Goal: Transaction & Acquisition: Purchase product/service

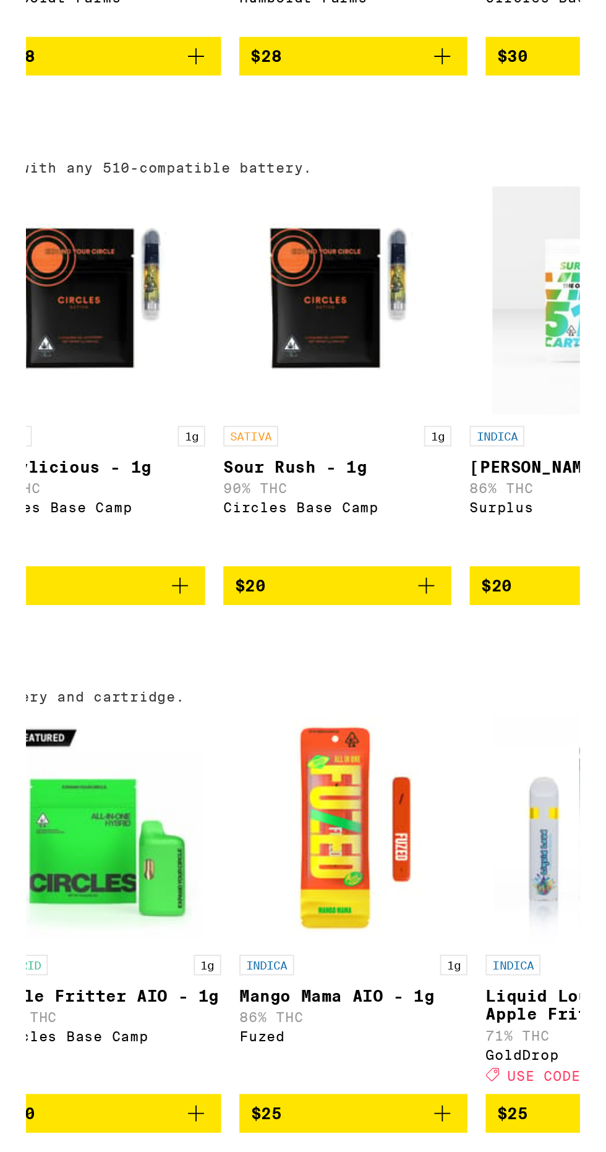
scroll to position [0, 420]
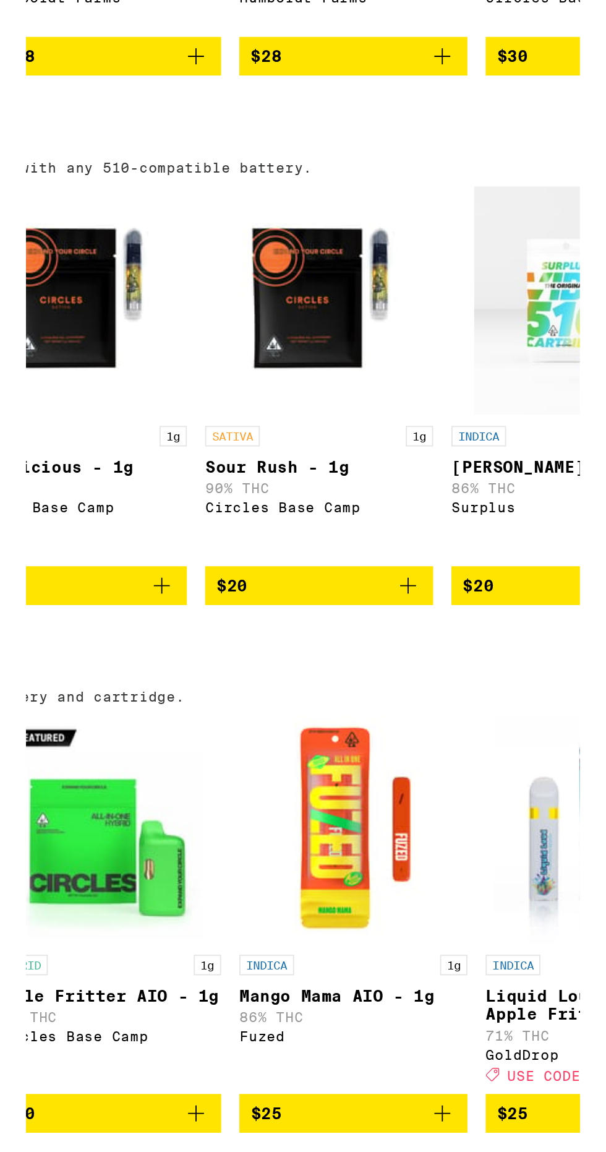
click at [375, 629] on icon "Add to bag" at bounding box center [368, 621] width 15 height 15
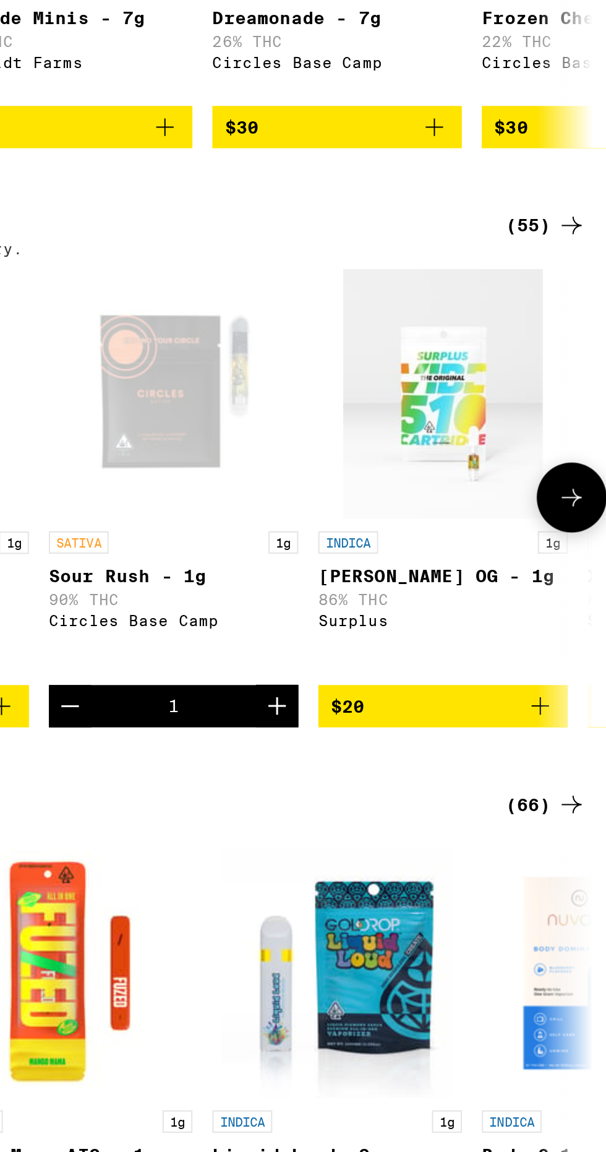
scroll to position [0, 350]
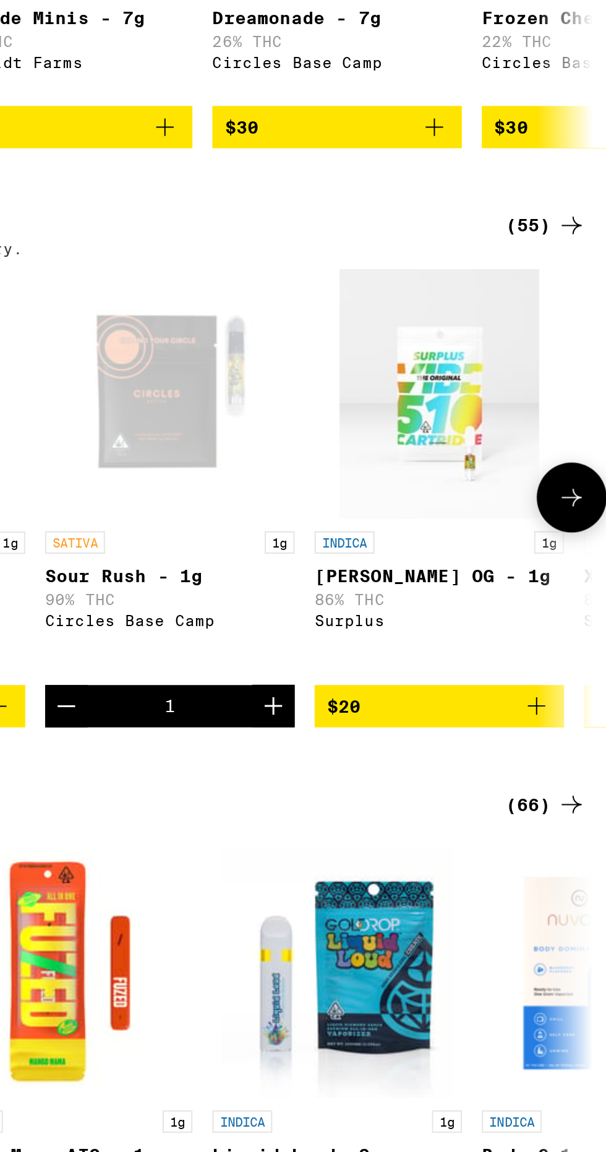
click at [567, 637] on icon "Add to bag" at bounding box center [571, 629] width 15 height 15
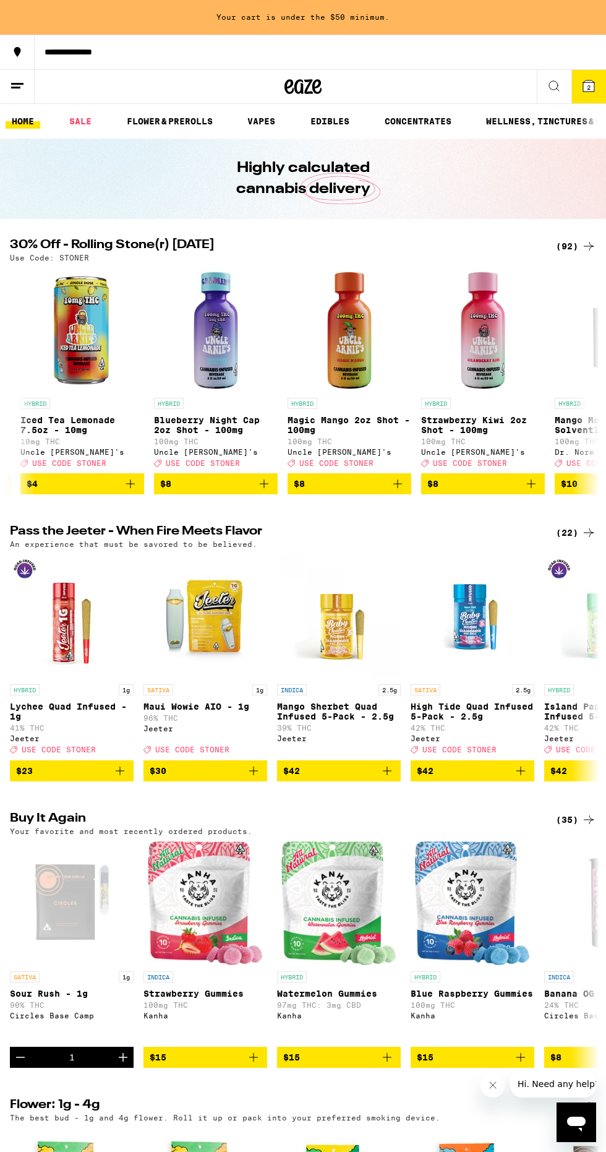
scroll to position [0, 663]
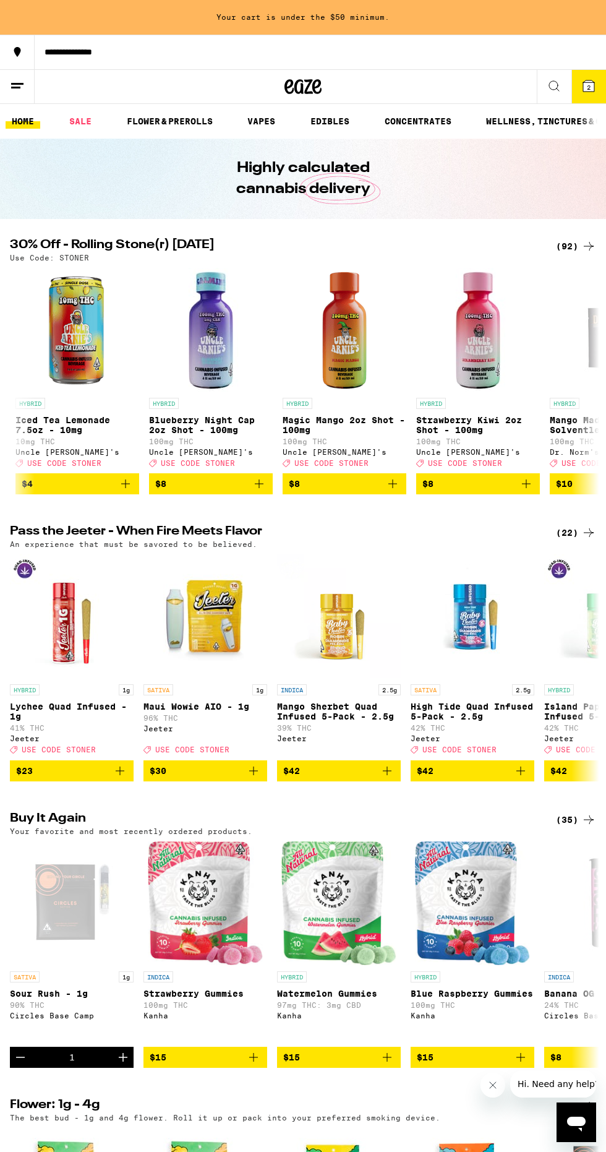
click at [132, 491] on icon "Add to bag" at bounding box center [125, 483] width 15 height 15
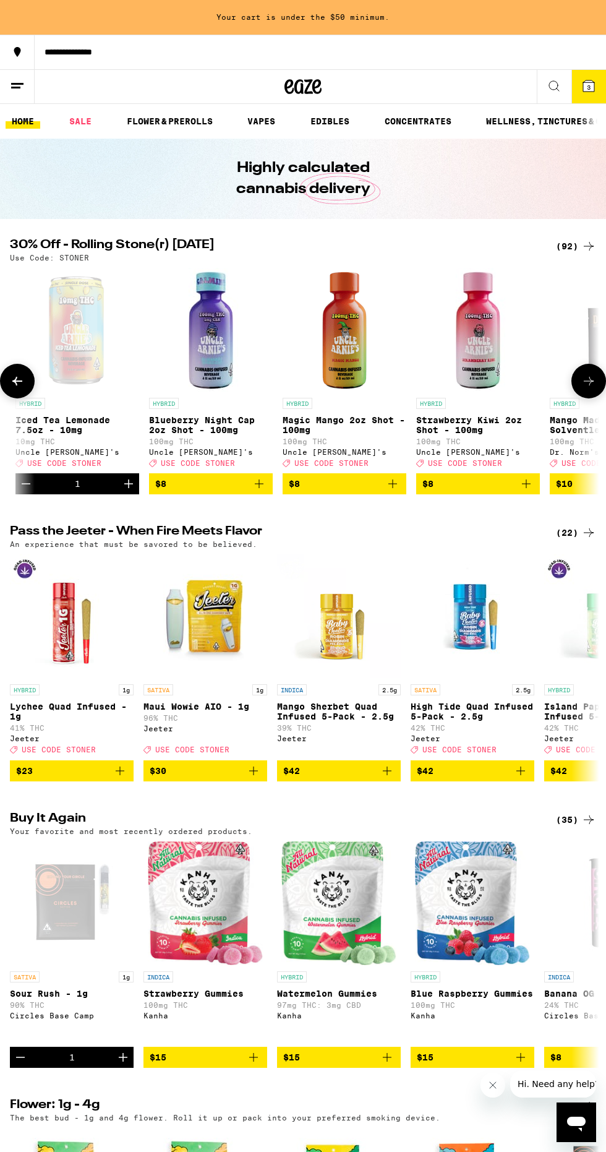
click at [25, 491] on icon "Decrement" at bounding box center [26, 483] width 15 height 15
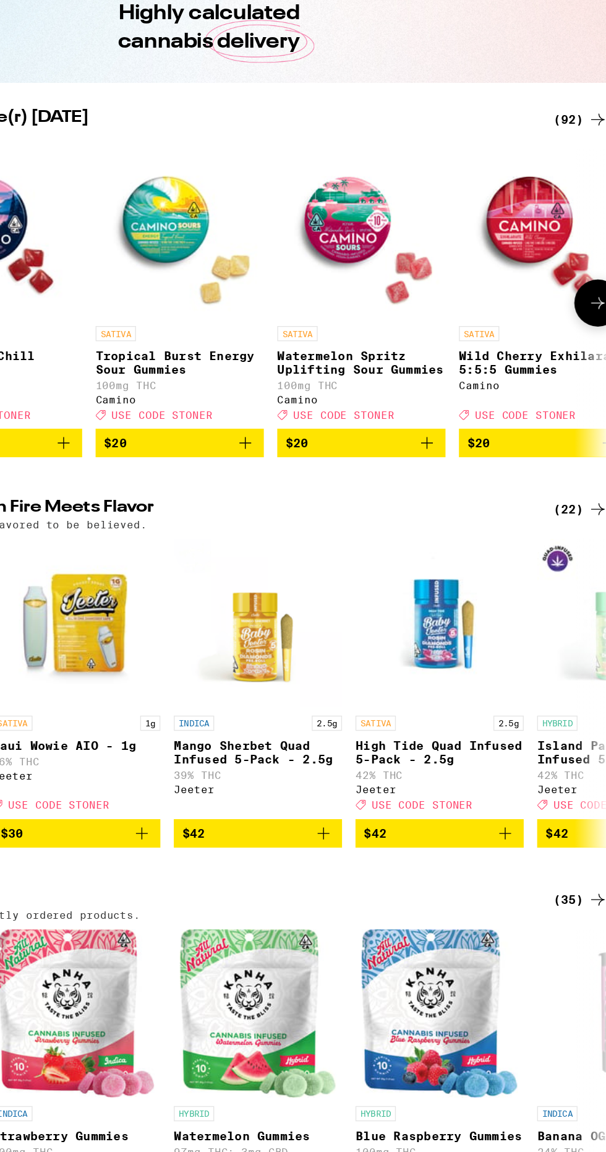
scroll to position [0, 3670]
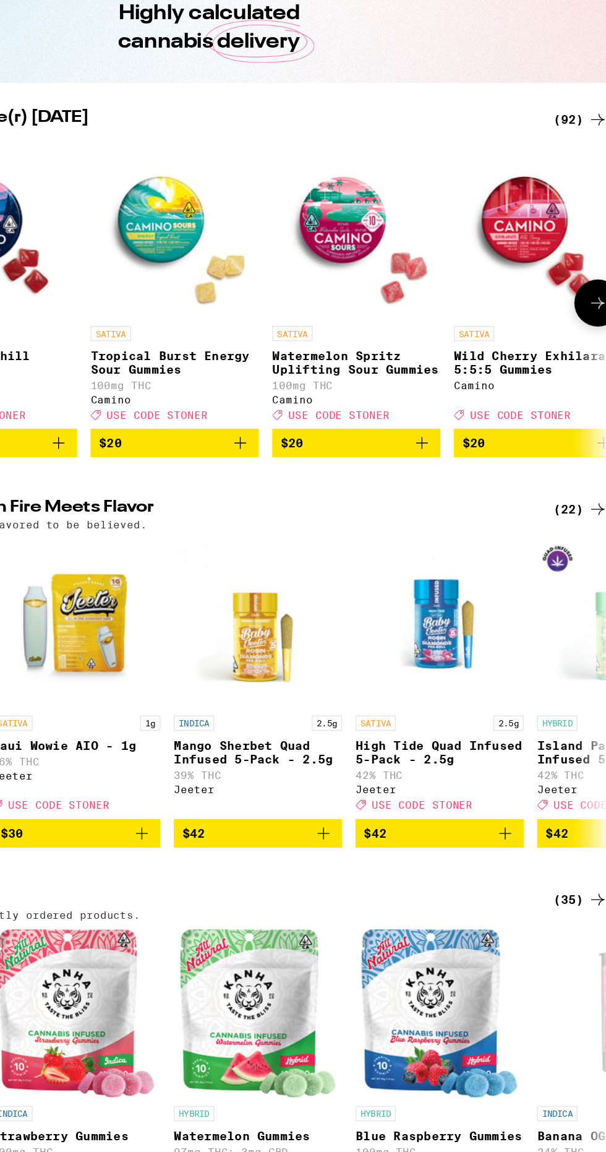
click at [335, 488] on button "$20" at bounding box center [278, 483] width 124 height 21
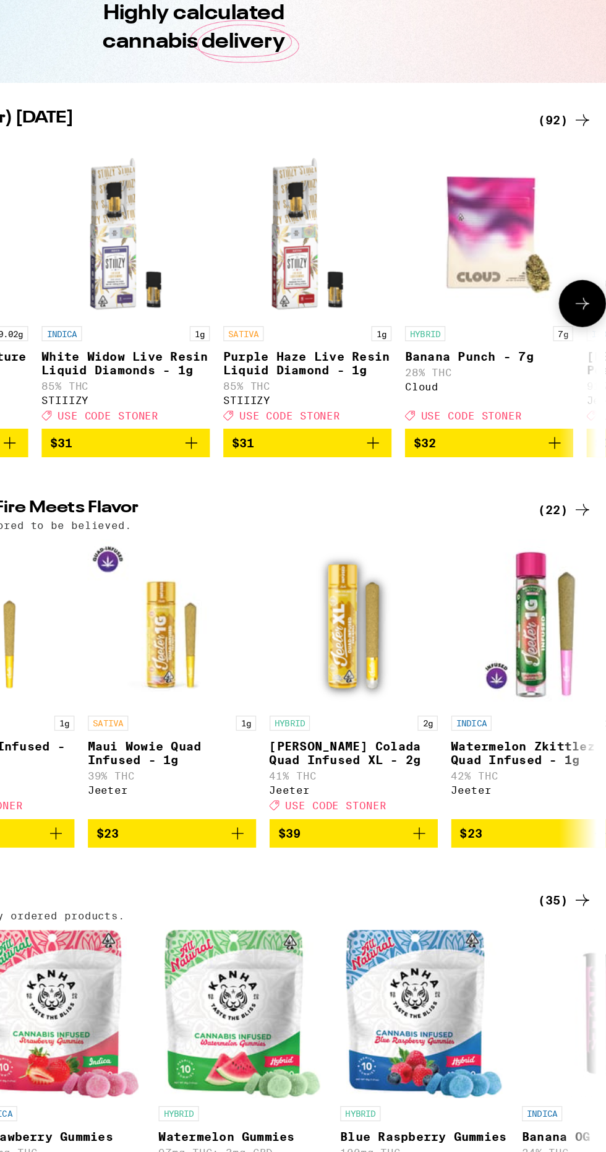
scroll to position [0, 8551]
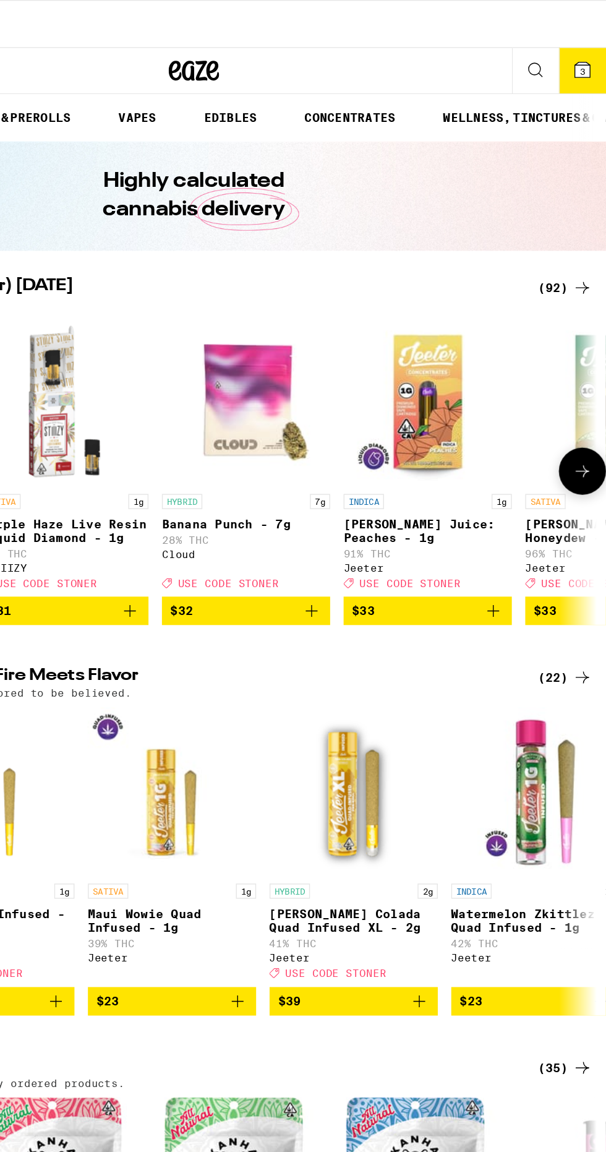
click at [583, 45] on icon at bounding box center [589, 51] width 15 height 15
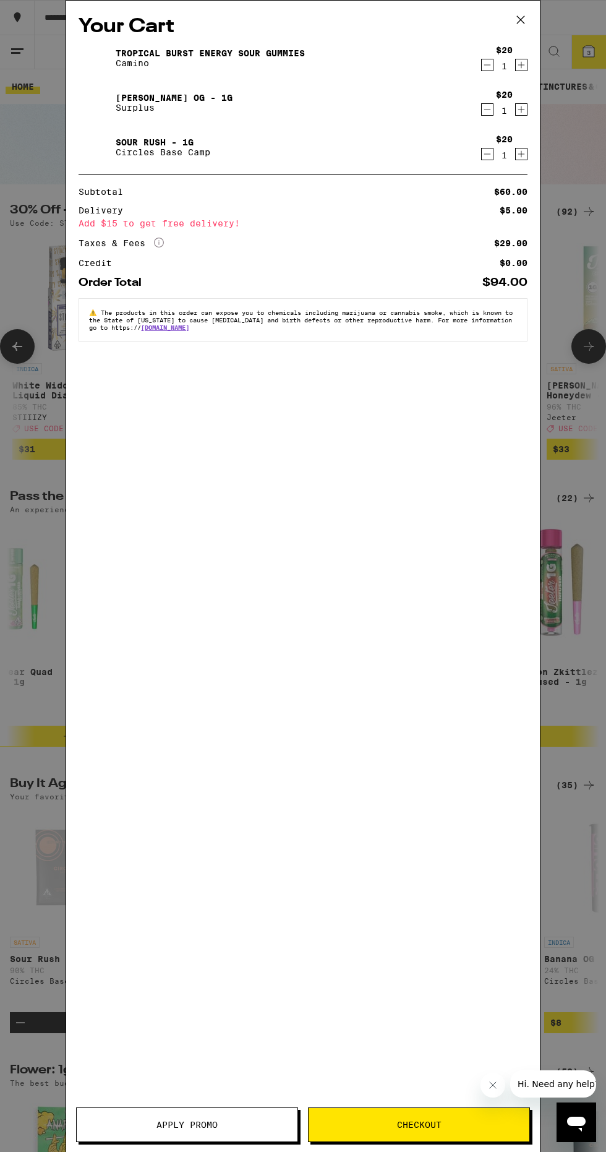
click at [147, 1112] on button "Apply Promo" at bounding box center [187, 1125] width 222 height 35
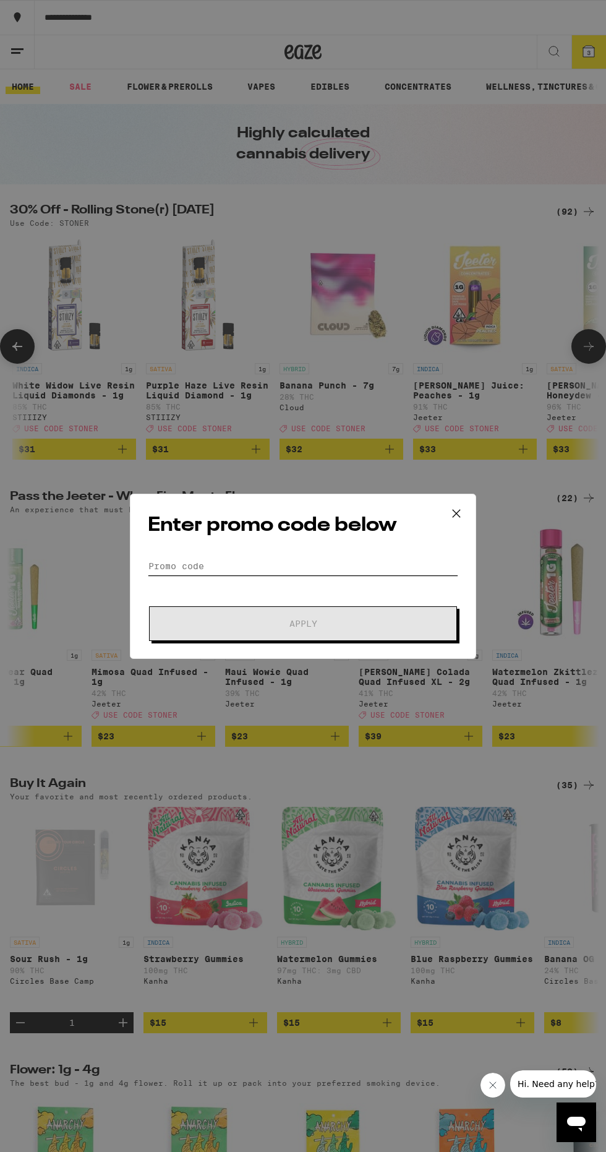
click at [161, 563] on input "Promo Code" at bounding box center [303, 566] width 311 height 19
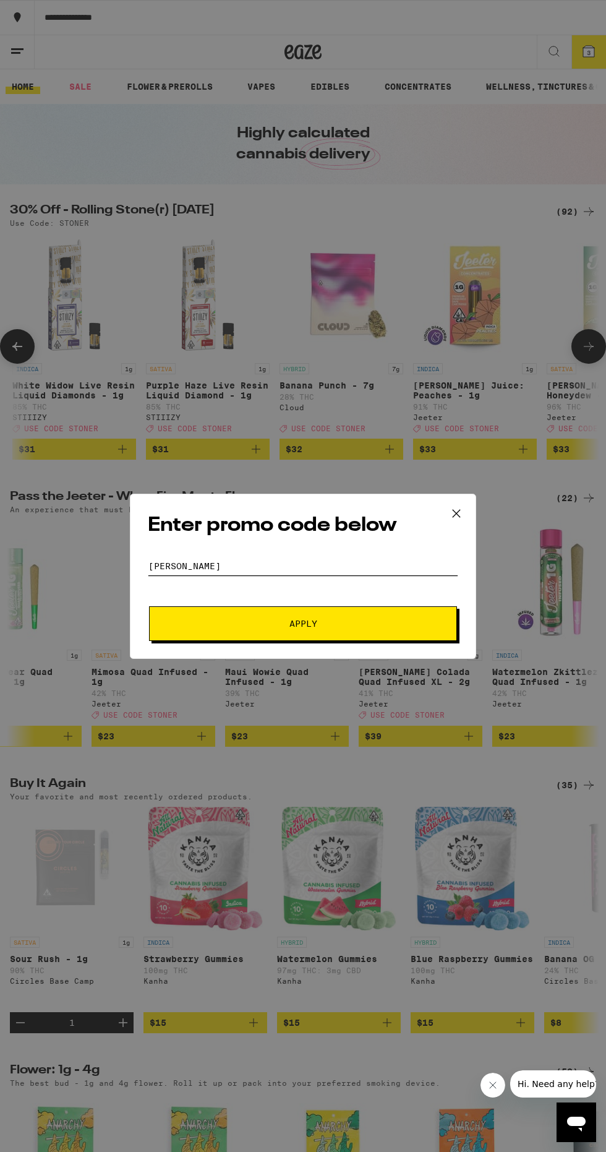
type input "[PERSON_NAME]"
click at [204, 626] on span "Apply" at bounding box center [303, 623] width 223 height 9
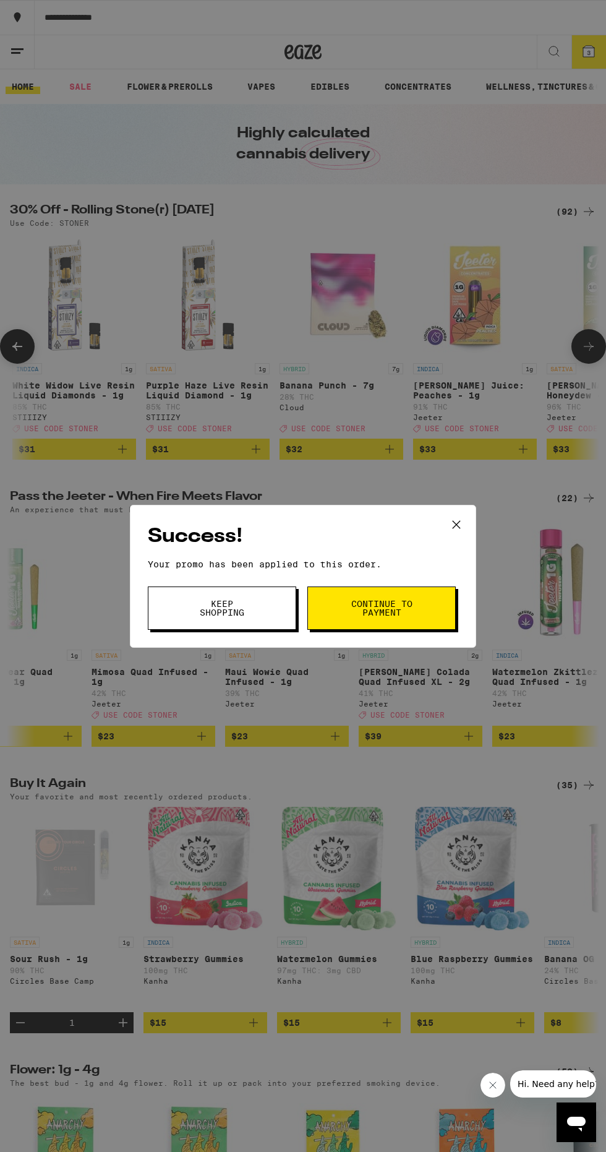
click at [421, 609] on button "Continue to payment" at bounding box center [382, 608] width 148 height 43
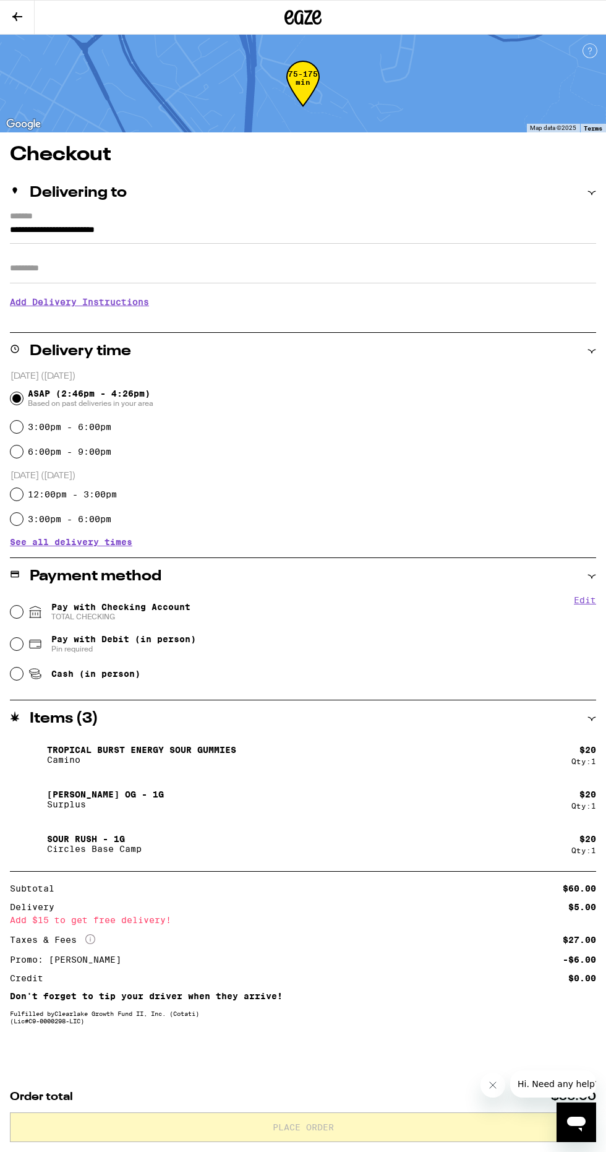
click at [506, 1079] on div at bounding box center [539, 1083] width 116 height 27
click at [493, 1091] on button "Close message from company" at bounding box center [492, 1085] width 25 height 25
click at [30, 14] on button at bounding box center [17, 18] width 35 height 34
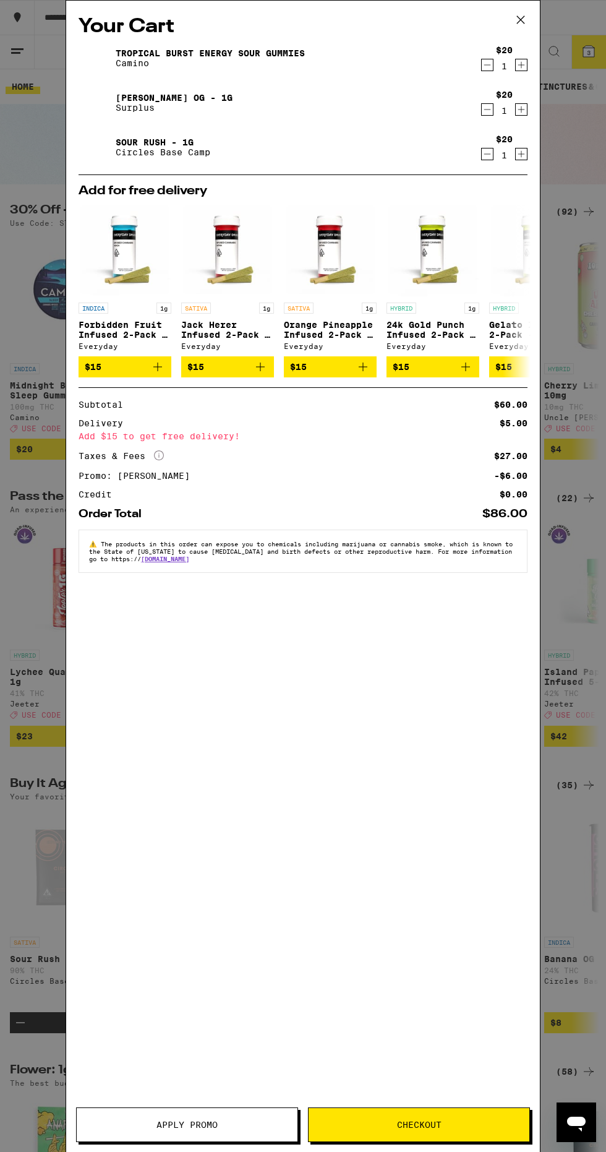
click at [488, 106] on icon "Decrement" at bounding box center [487, 109] width 11 height 15
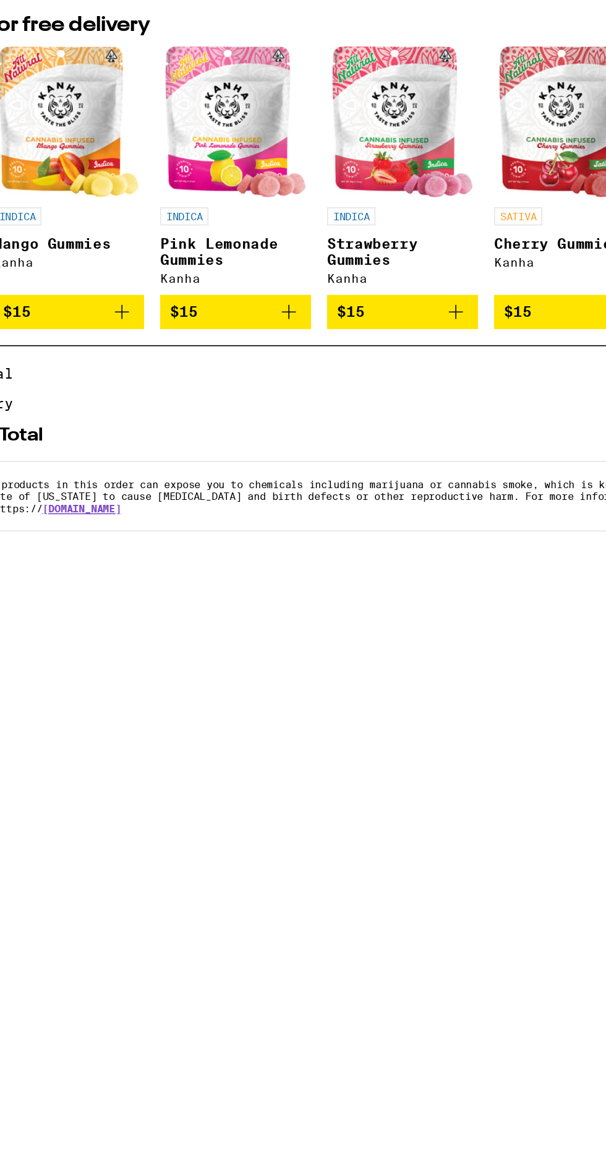
scroll to position [0, 472]
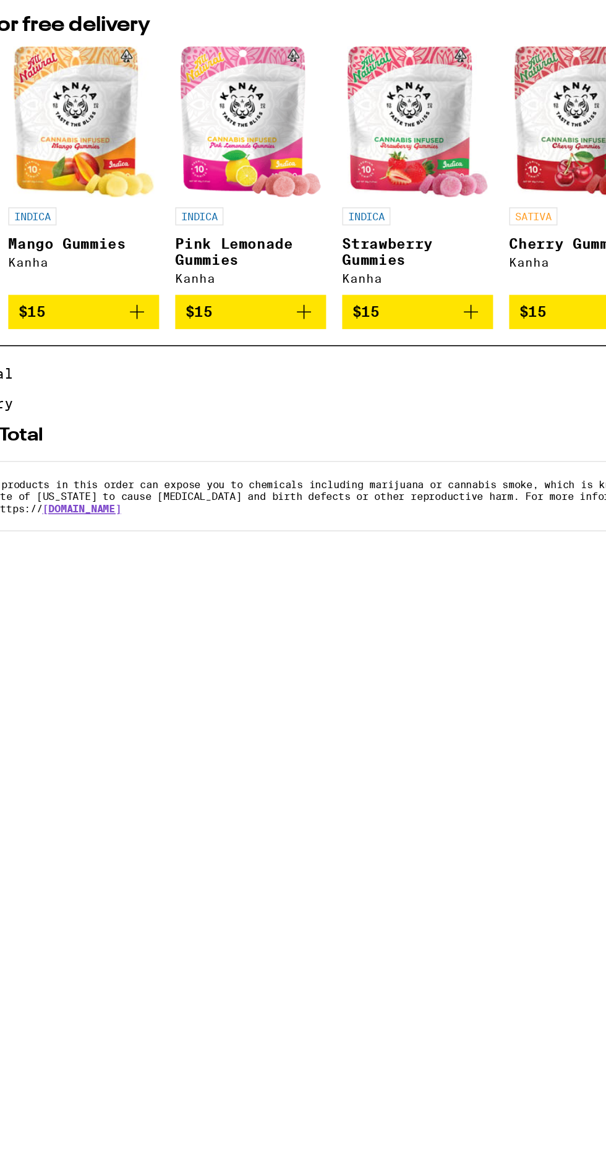
click at [200, 372] on icon "Add to bag" at bounding box center [199, 365] width 15 height 15
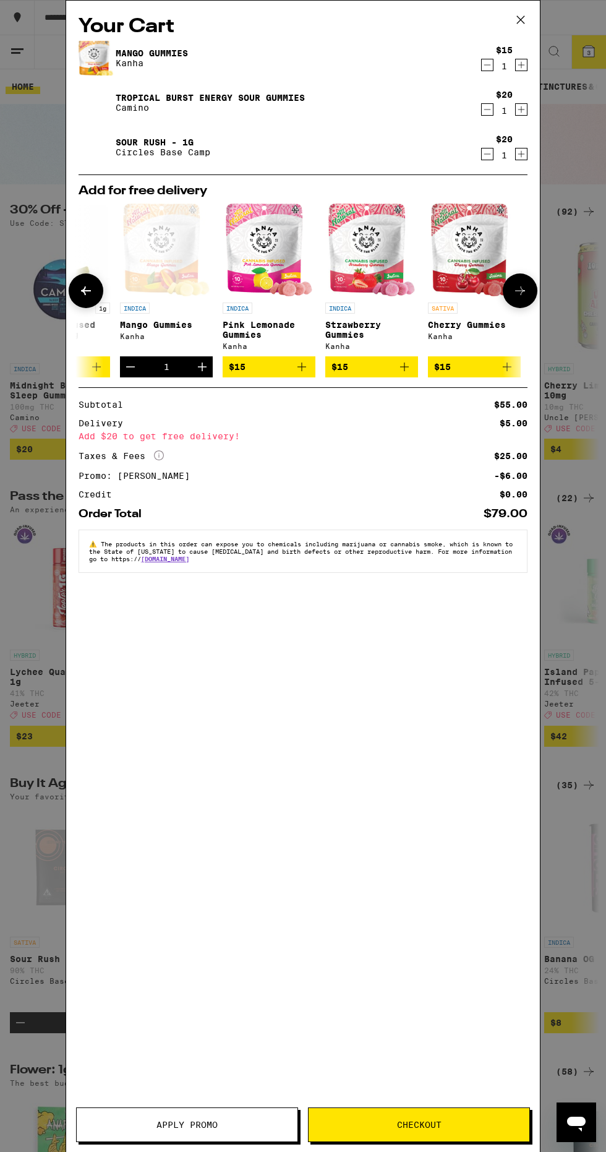
click at [470, 1125] on span "Checkout" at bounding box center [419, 1125] width 221 height 9
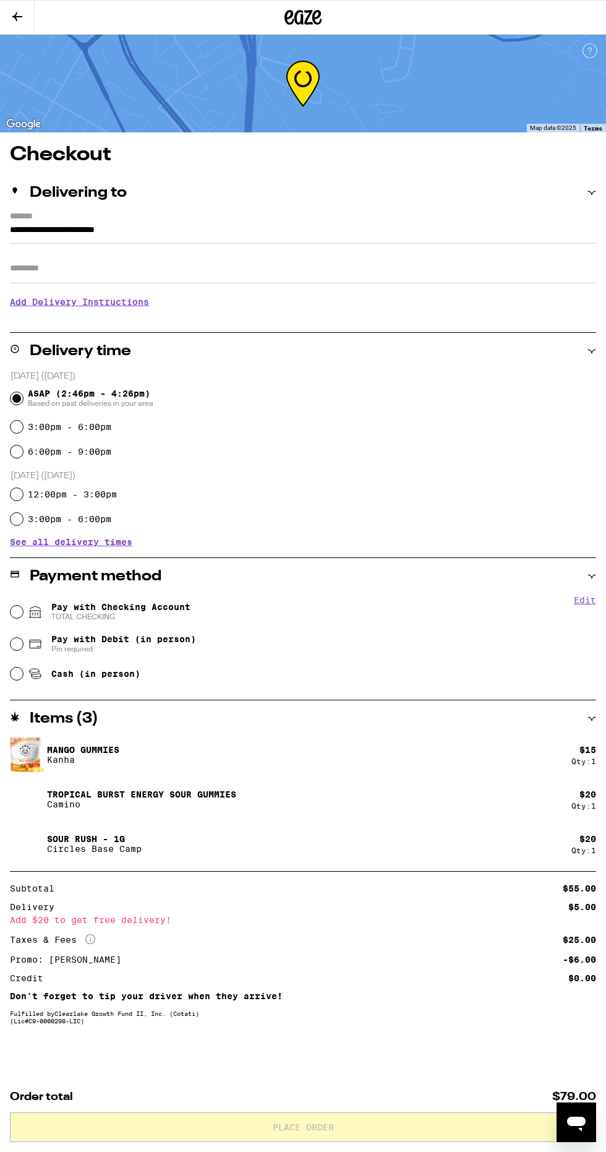
scroll to position [7, 0]
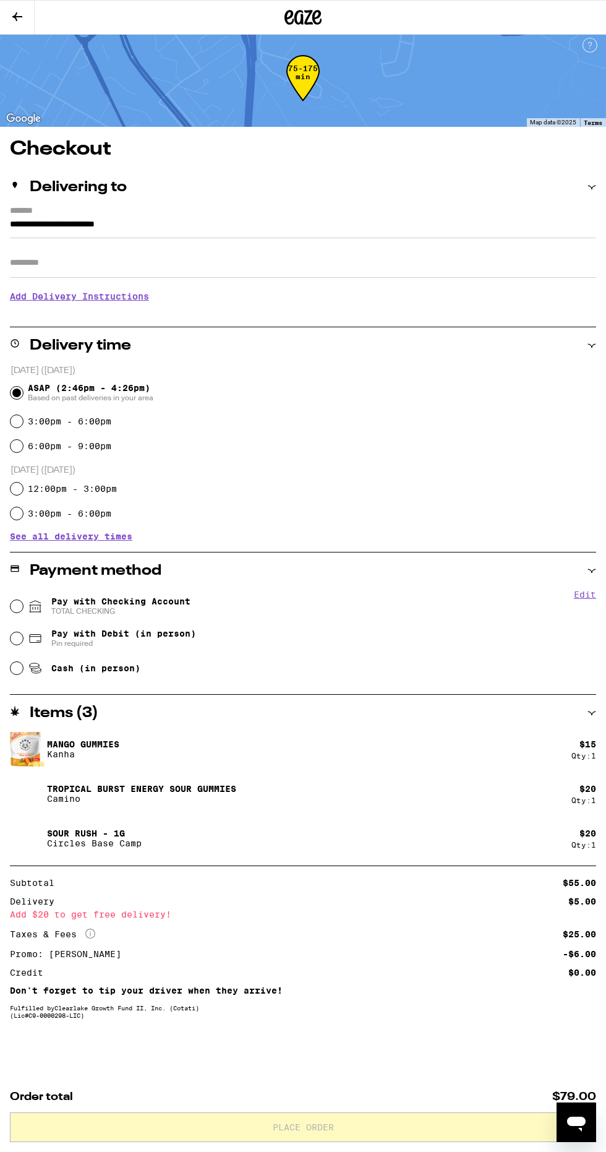
click at [32, 603] on icon at bounding box center [35, 606] width 15 height 15
click at [23, 603] on input "Pay with Checking Account TOTAL CHECKING" at bounding box center [17, 606] width 12 height 12
radio input "true"
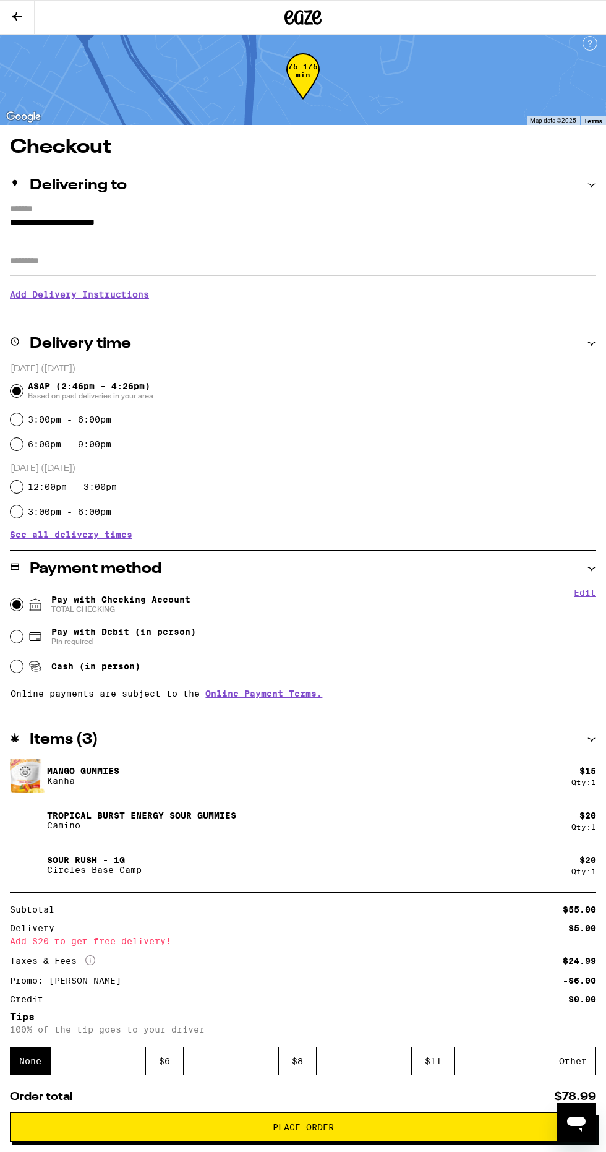
scroll to position [0, 0]
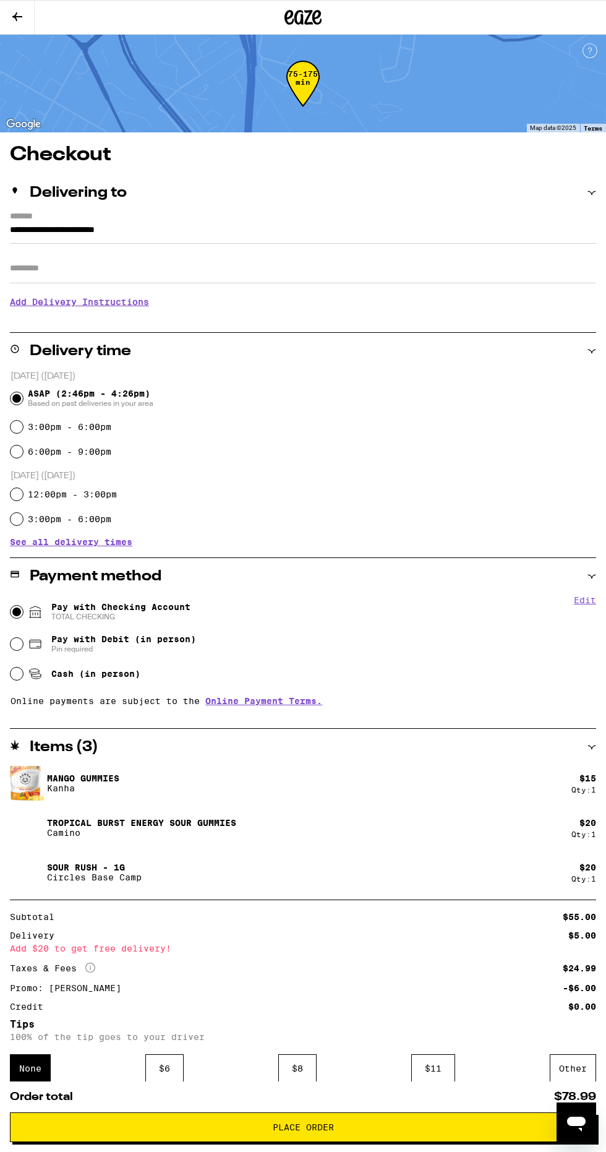
click at [27, 20] on button at bounding box center [17, 18] width 35 height 34
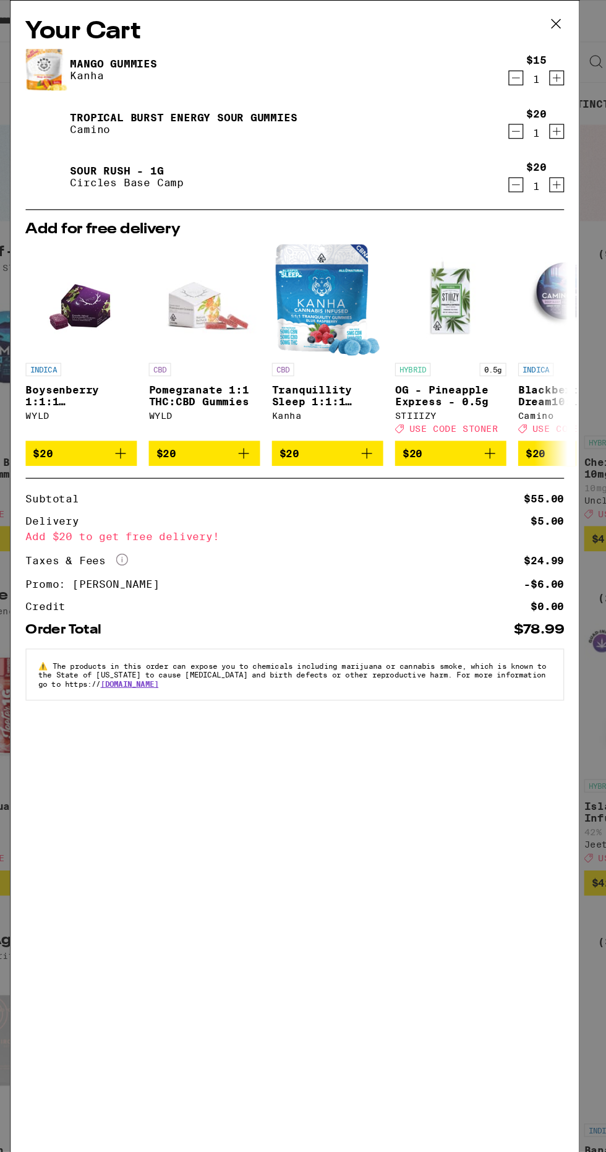
click at [488, 110] on icon "Decrement" at bounding box center [487, 110] width 7 height 0
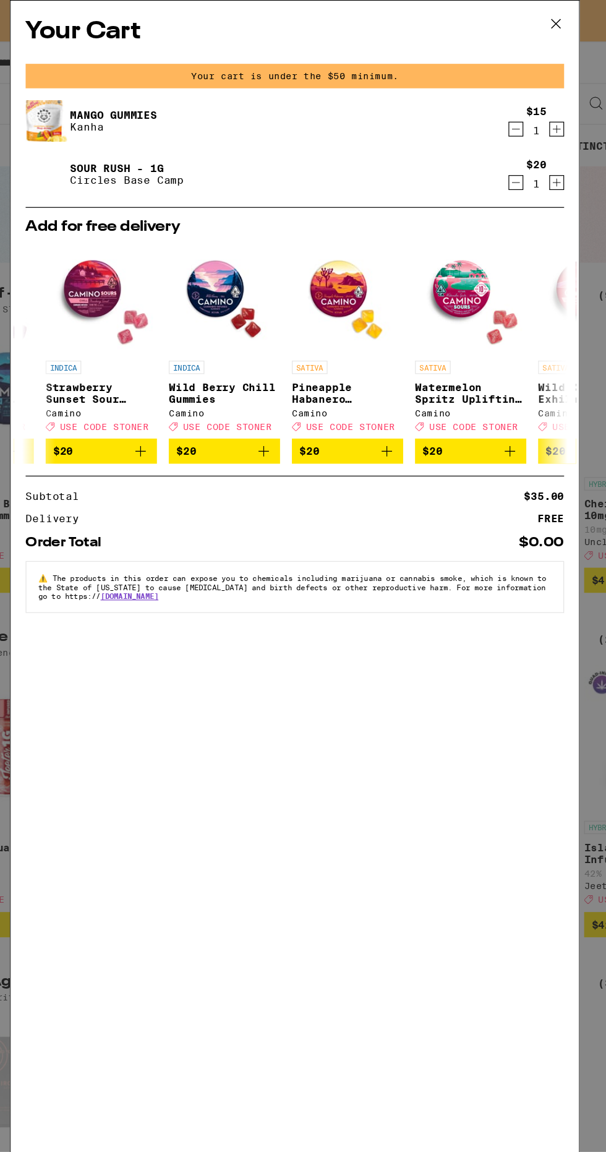
scroll to position [0, 577]
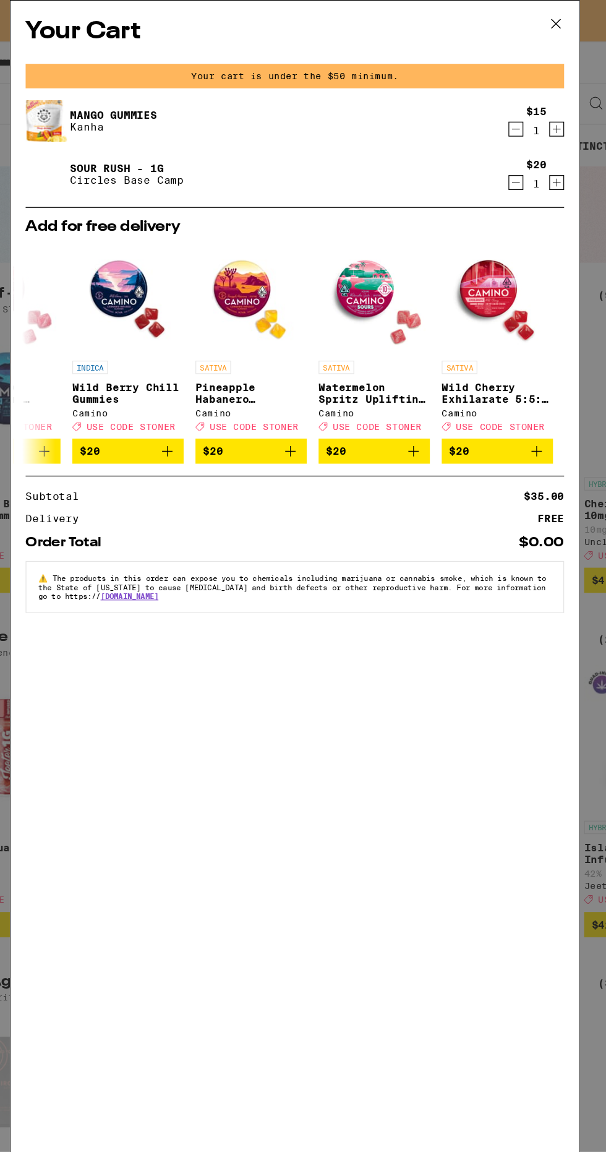
click at [522, 151] on icon "Increment" at bounding box center [521, 152] width 11 height 15
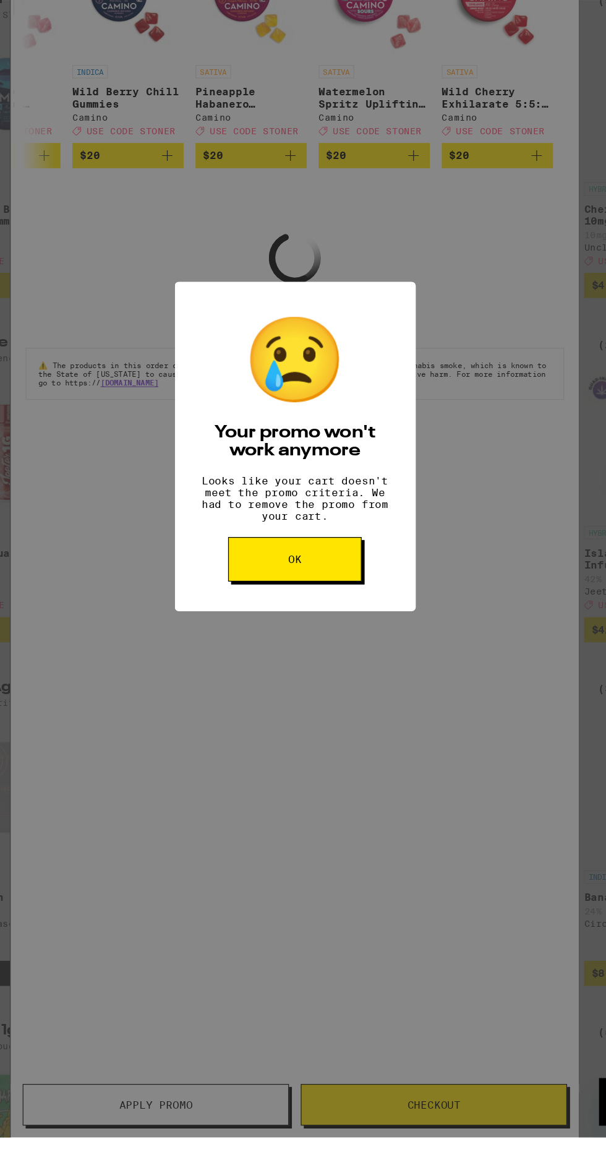
scroll to position [11, 0]
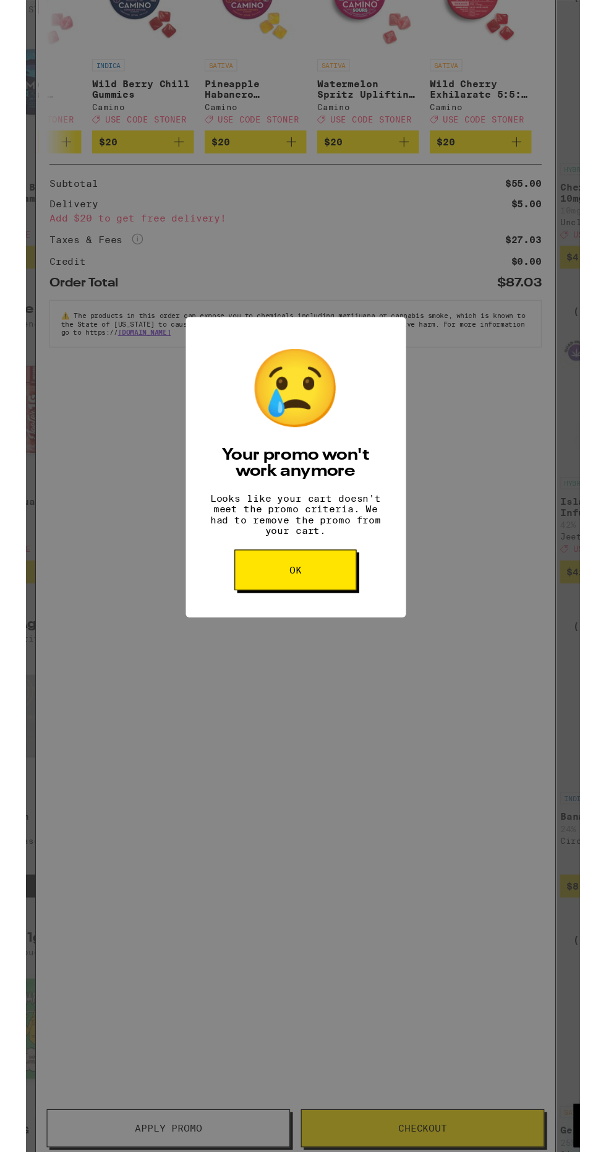
click at [266, 734] on button "OK" at bounding box center [302, 723] width 111 height 37
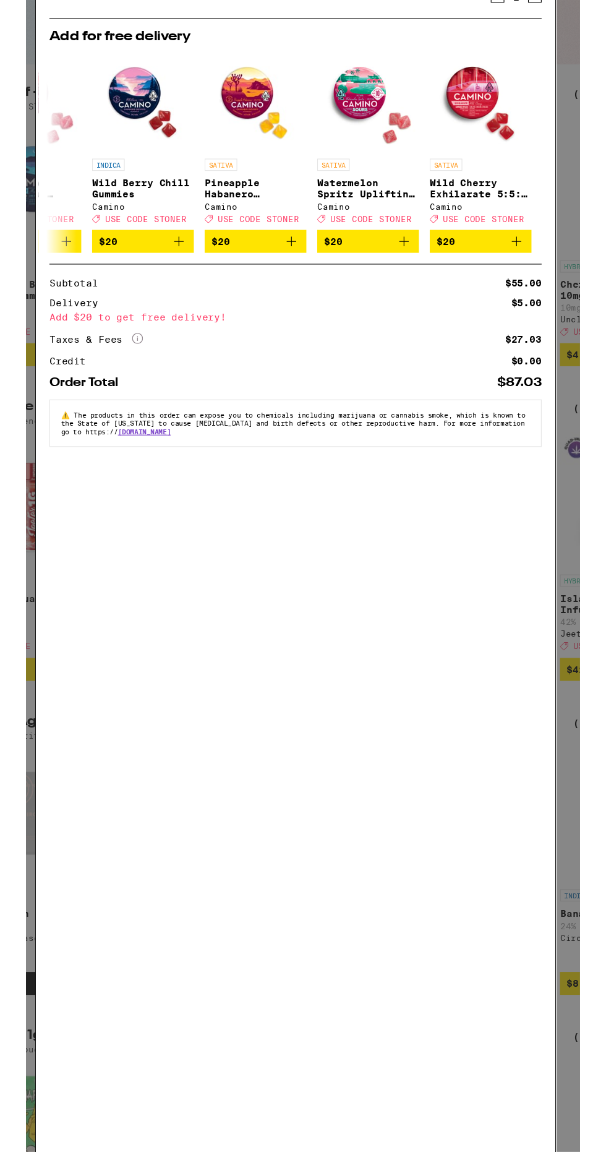
scroll to position [12, 0]
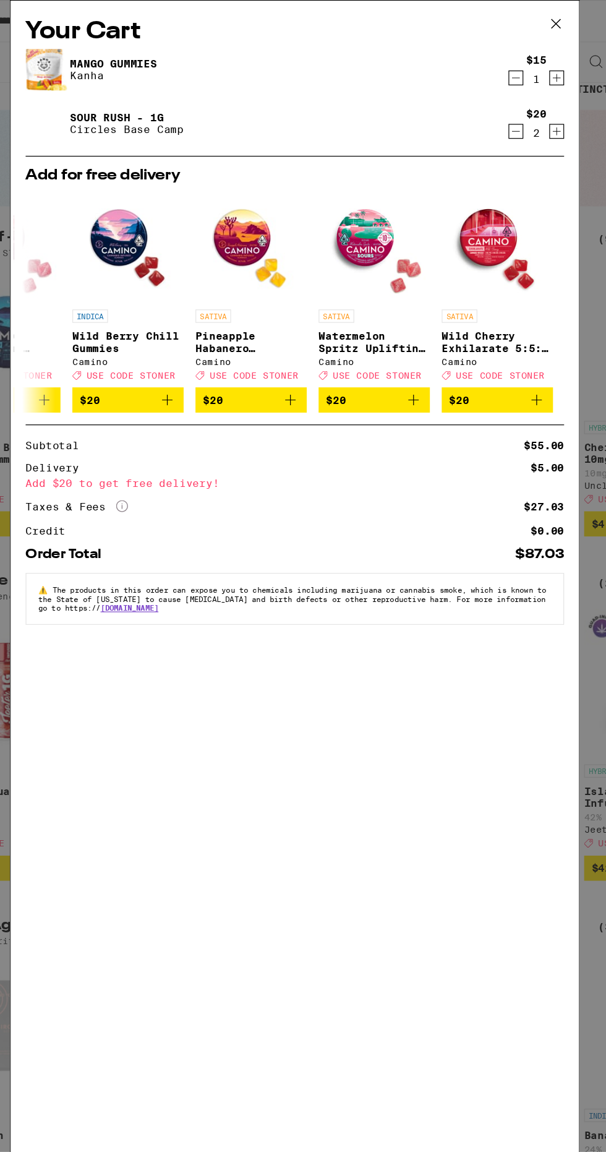
click at [484, 106] on icon "Decrement" at bounding box center [487, 109] width 11 height 15
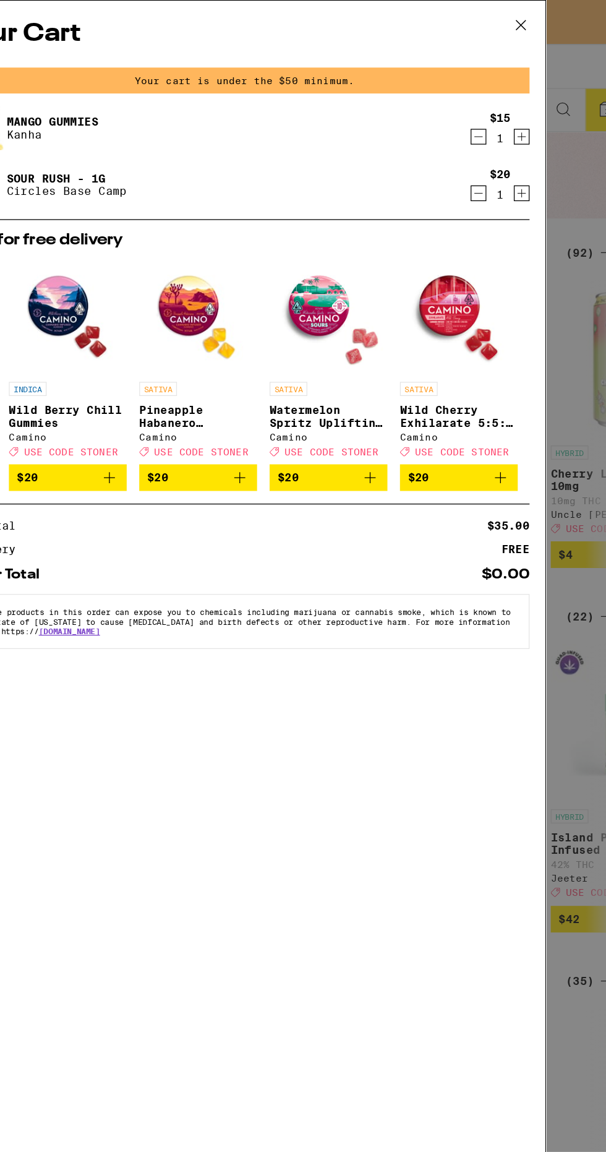
scroll to position [47, 0]
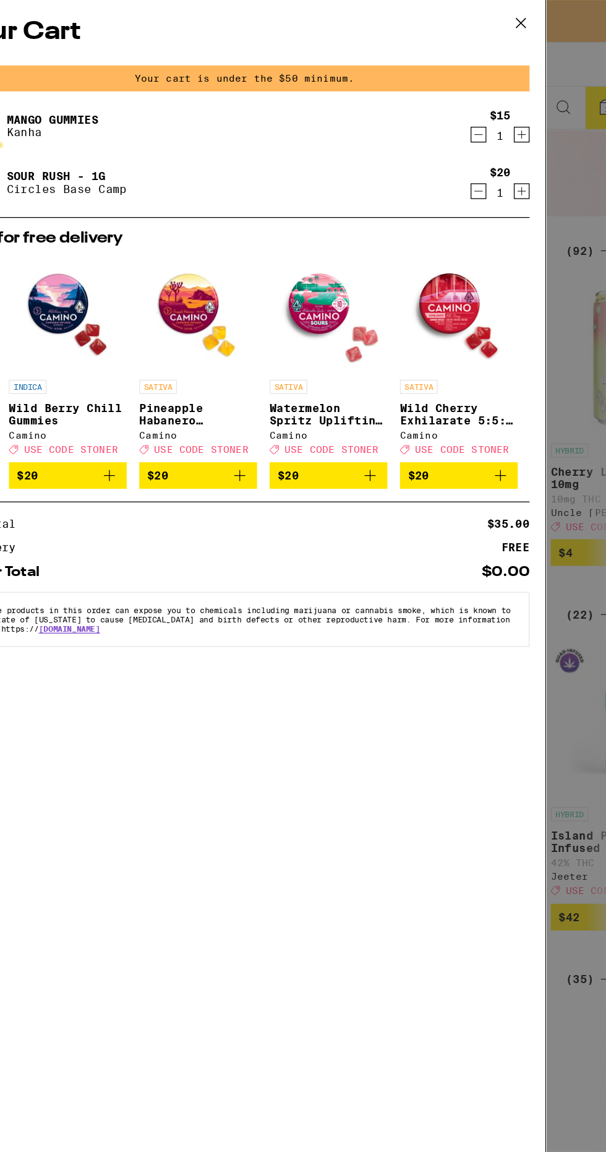
click at [291, 380] on span "$20" at bounding box center [266, 376] width 80 height 15
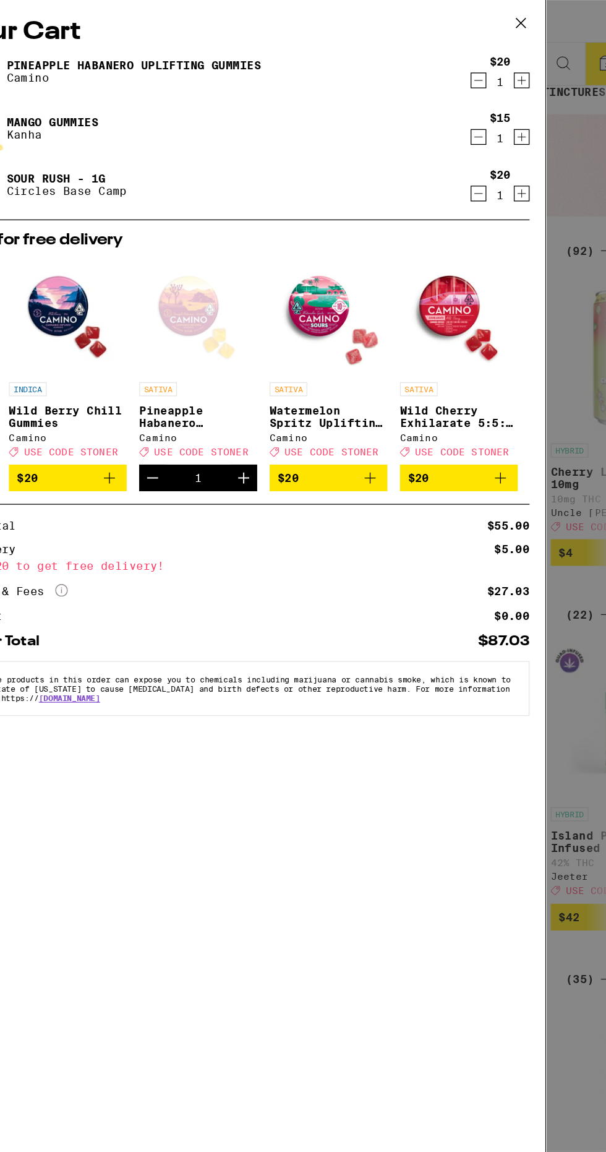
scroll to position [0, 574]
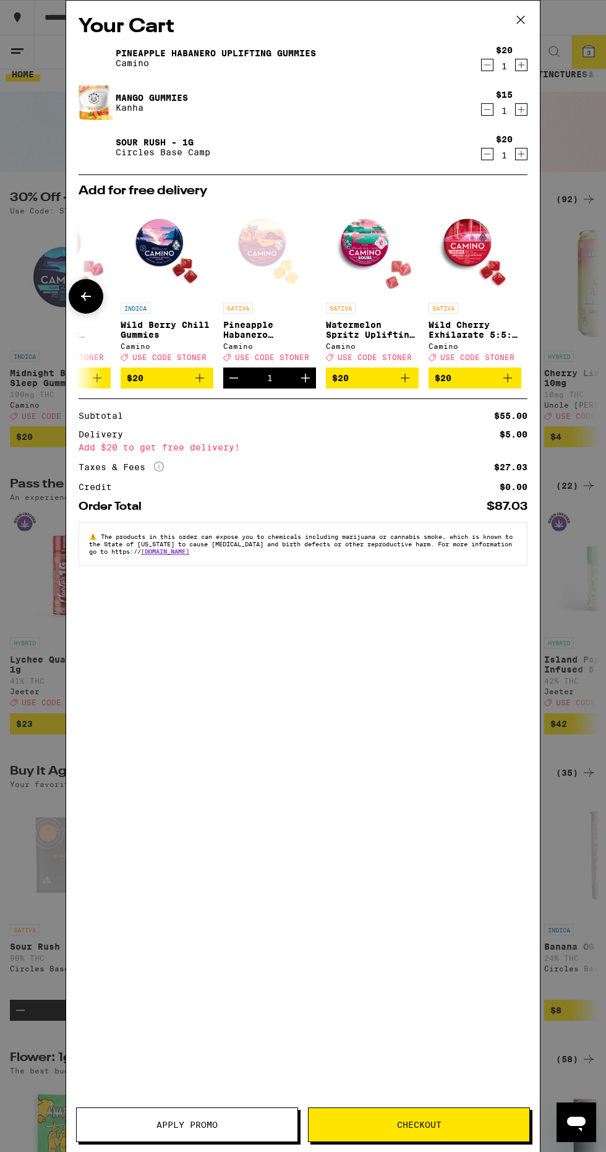
click at [256, 1124] on span "Apply Promo" at bounding box center [187, 1125] width 221 height 9
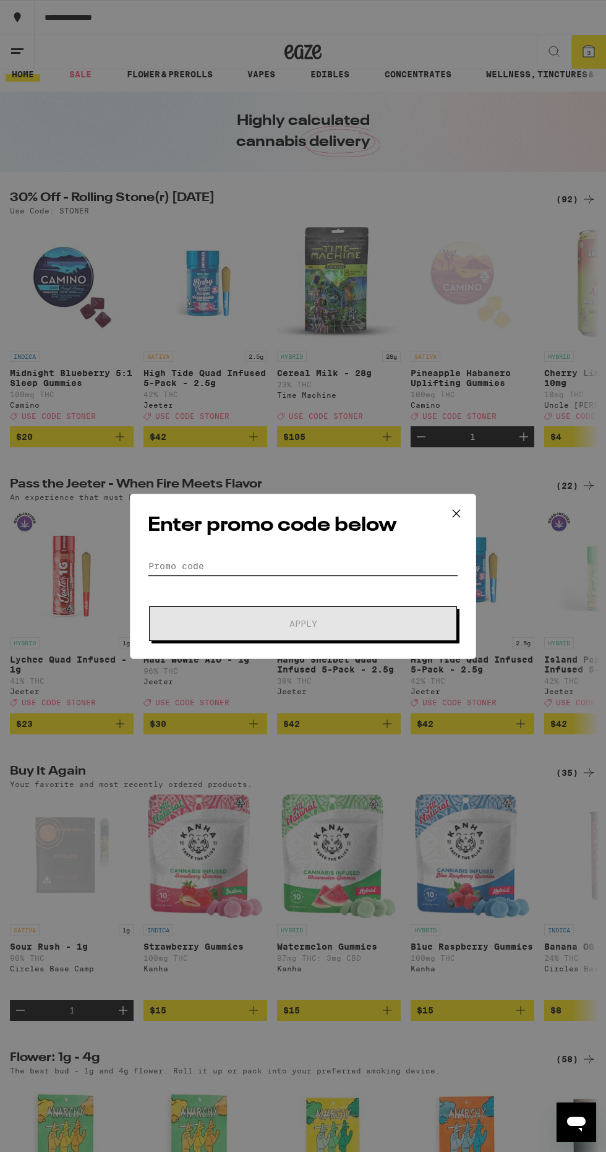
click at [170, 557] on input "Promo Code" at bounding box center [303, 566] width 311 height 19
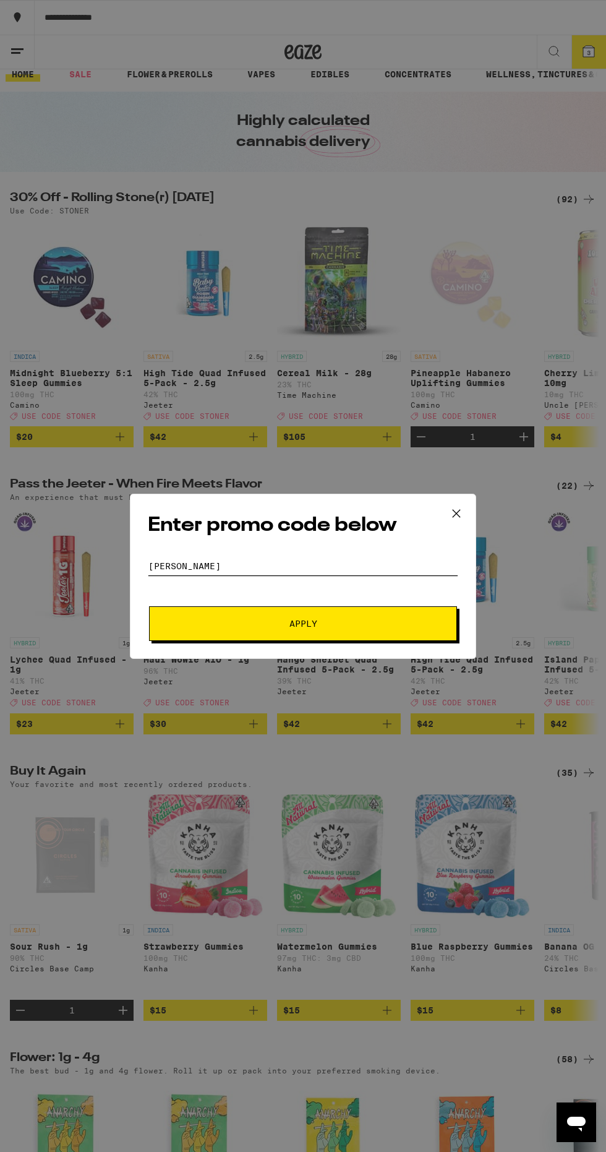
type input "[PERSON_NAME]"
click at [250, 623] on span "Apply" at bounding box center [303, 623] width 223 height 9
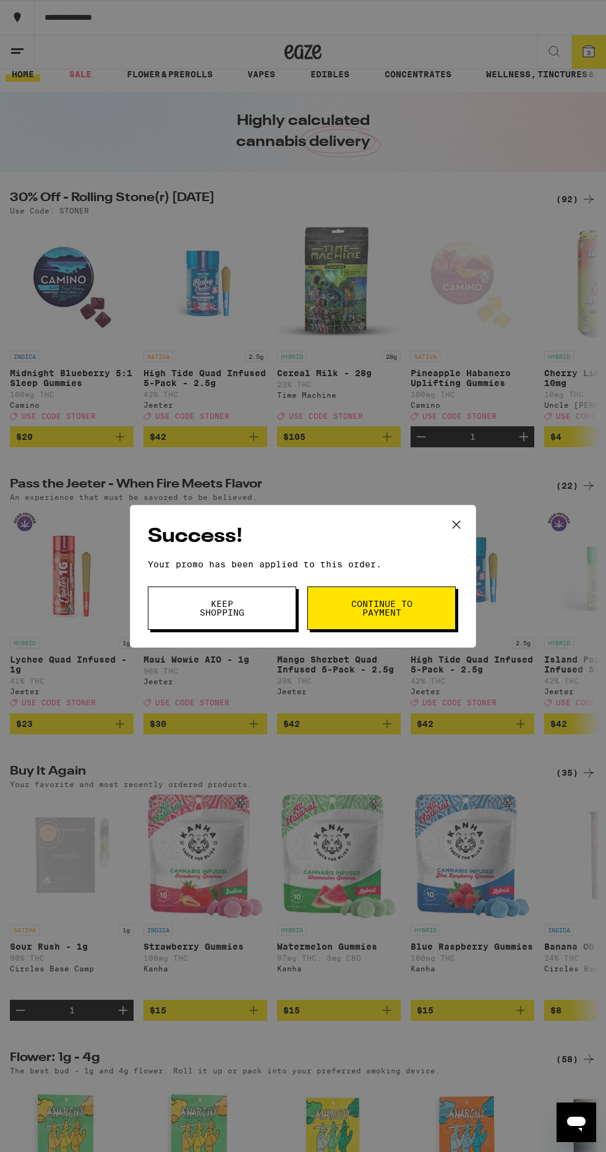
click at [418, 599] on button "Continue to payment" at bounding box center [382, 608] width 148 height 43
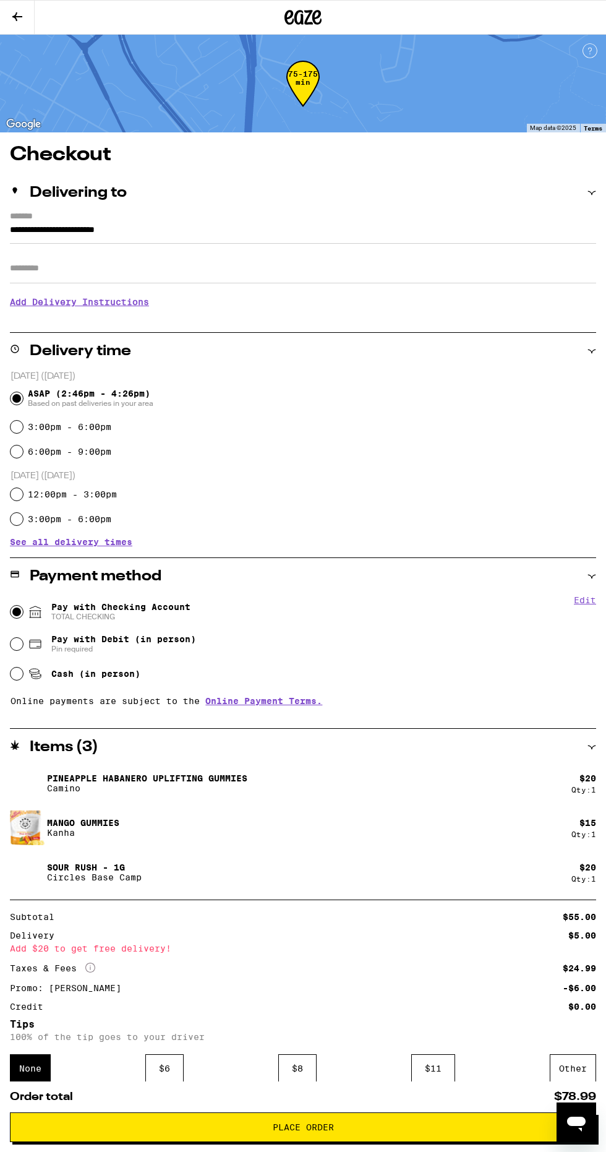
click at [28, 22] on button at bounding box center [17, 18] width 35 height 34
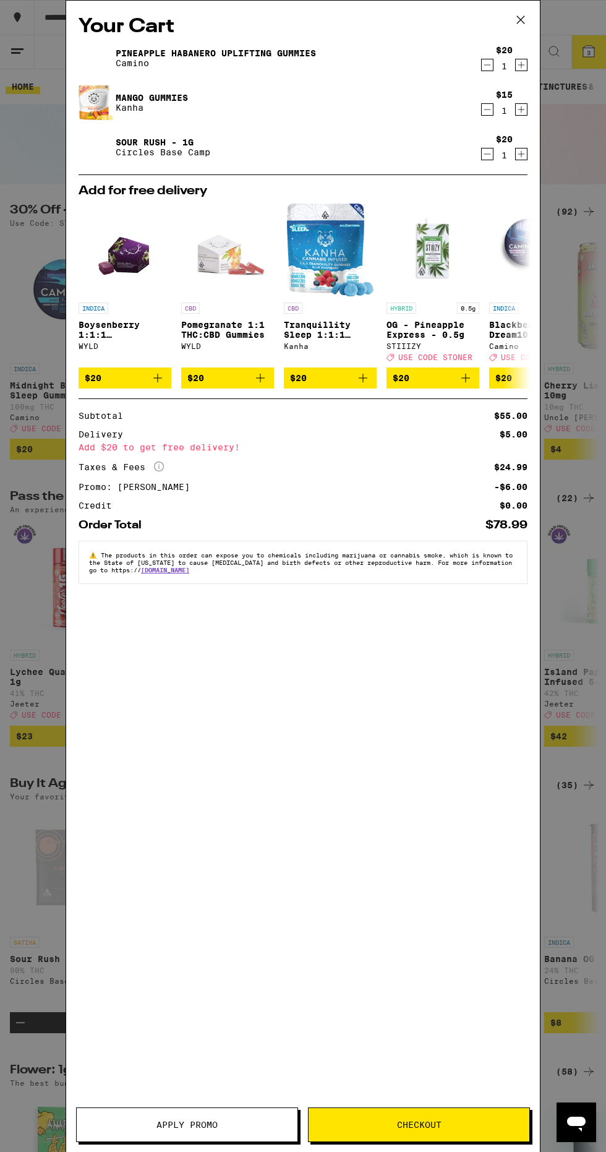
click at [488, 110] on icon "Decrement" at bounding box center [487, 110] width 7 height 0
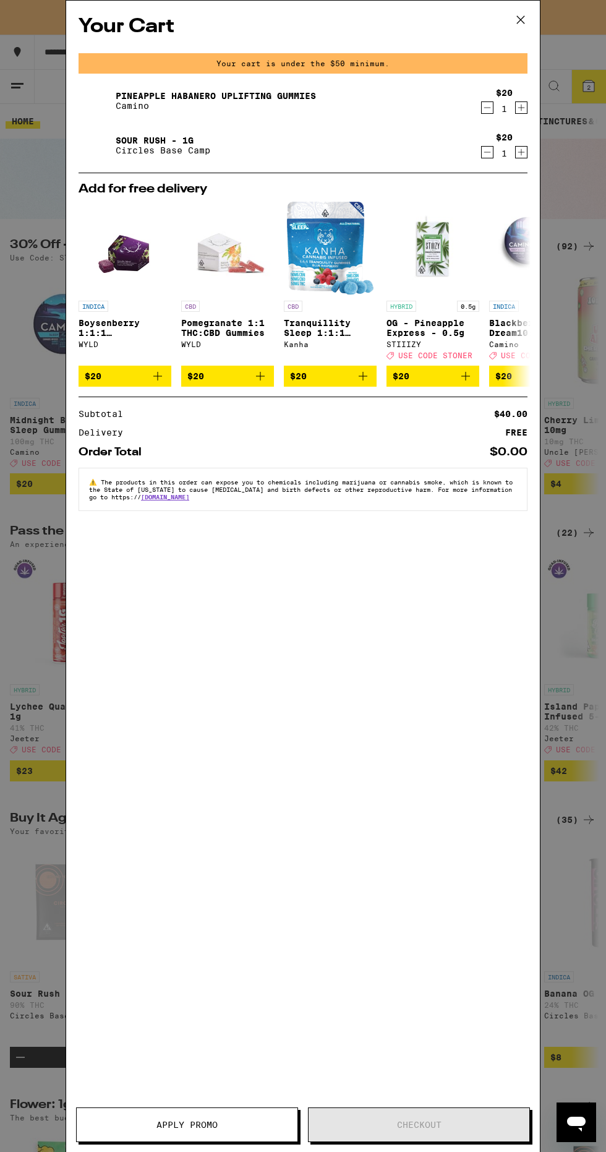
click at [39, 397] on div "Your Cart Your cart is under the $50 minimum. Pineapple Habanero Uplifting Gumm…" at bounding box center [303, 576] width 606 height 1152
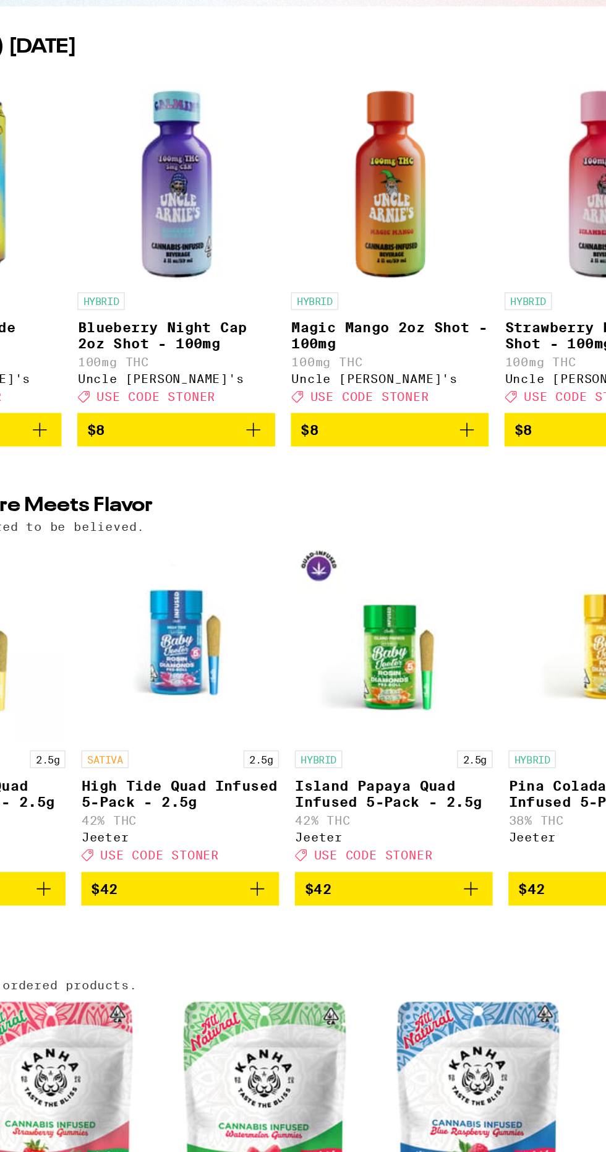
scroll to position [0, 600]
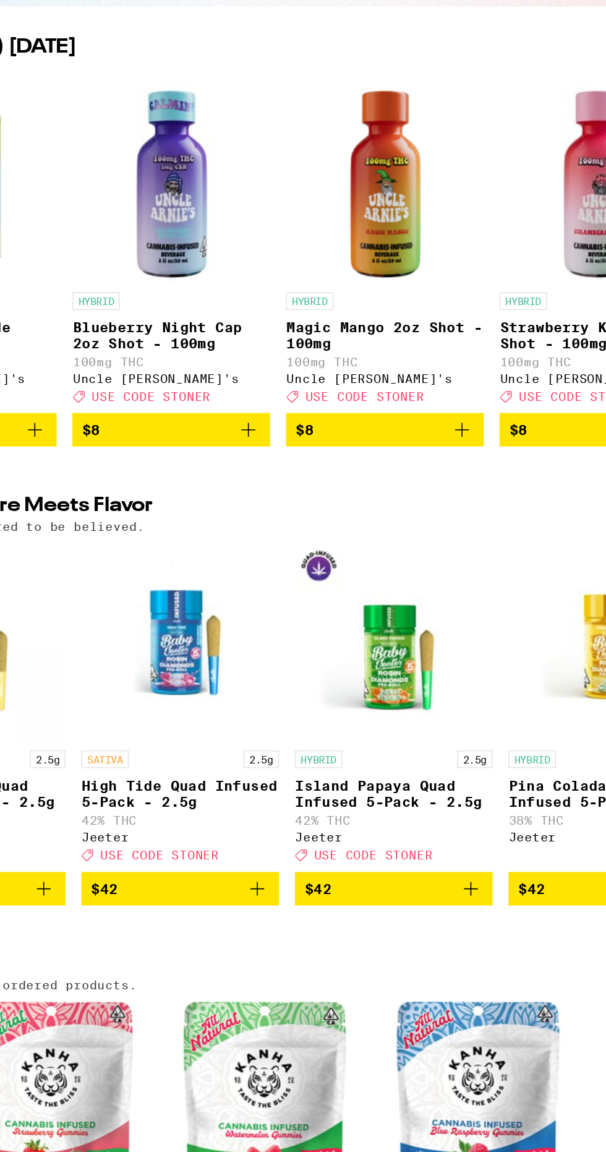
click at [326, 491] on icon "Add to bag" at bounding box center [322, 483] width 15 height 15
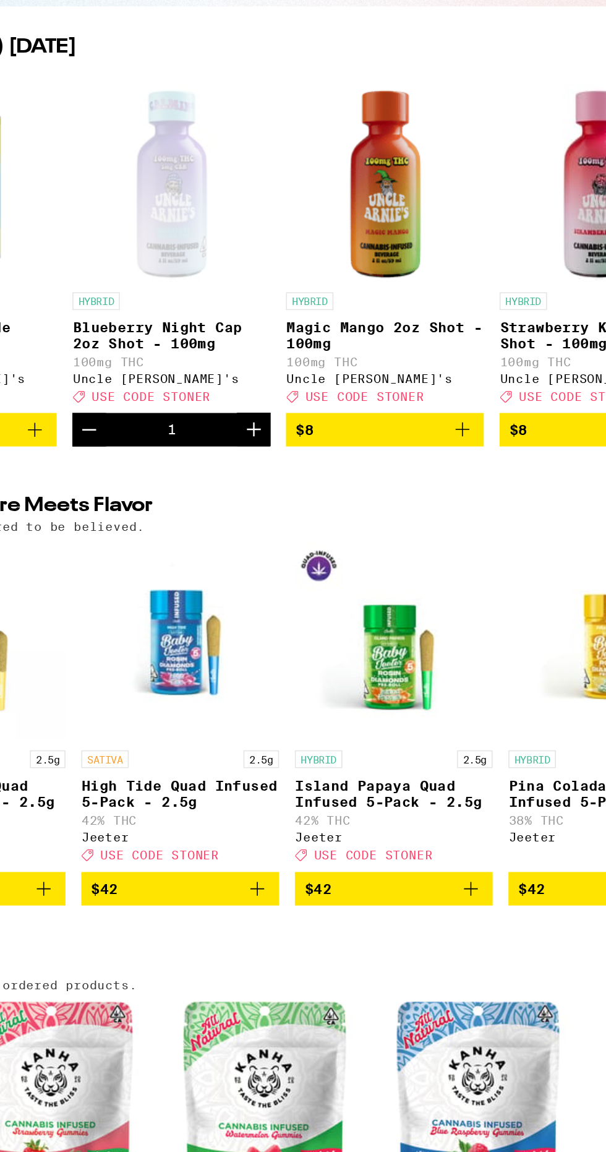
click at [323, 491] on icon "Increment" at bounding box center [325, 483] width 15 height 15
click at [222, 449] on icon "Decrement" at bounding box center [222, 449] width 9 height 0
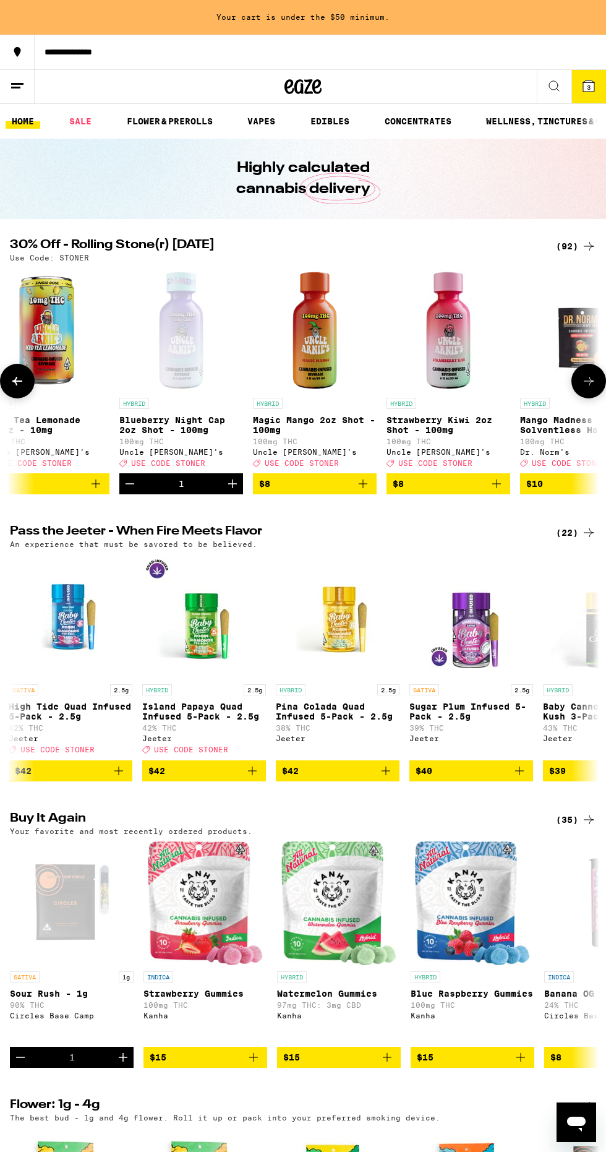
scroll to position [0, 694]
click at [362, 467] on div "Deal Created with Sketch. USE CODE [PERSON_NAME]" at bounding box center [314, 462] width 124 height 9
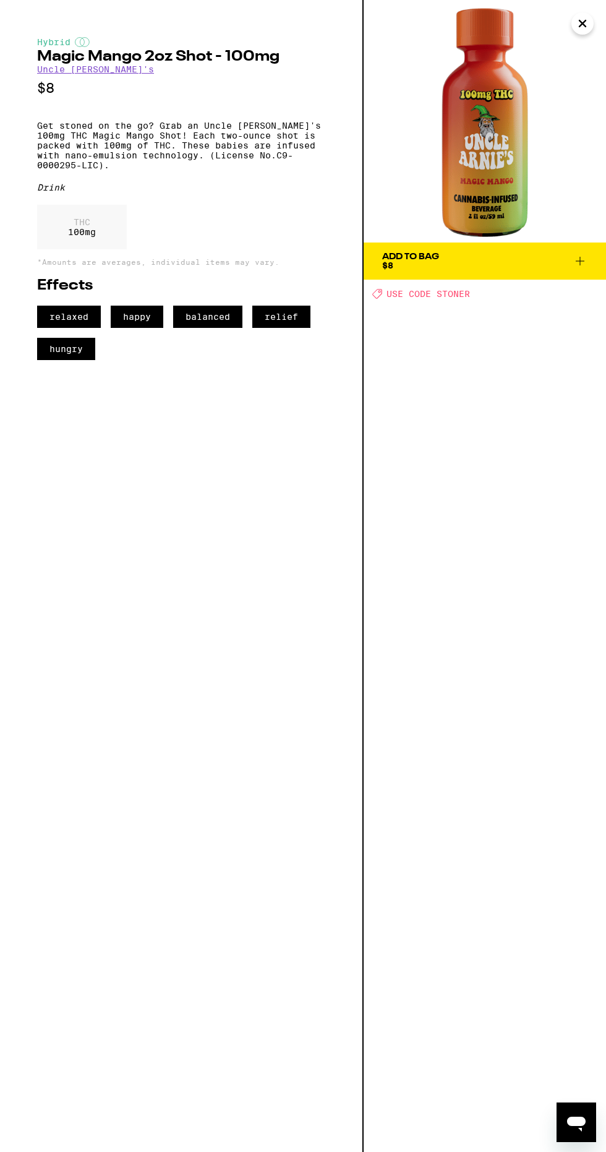
click at [582, 23] on icon "Close" at bounding box center [583, 23] width 6 height 6
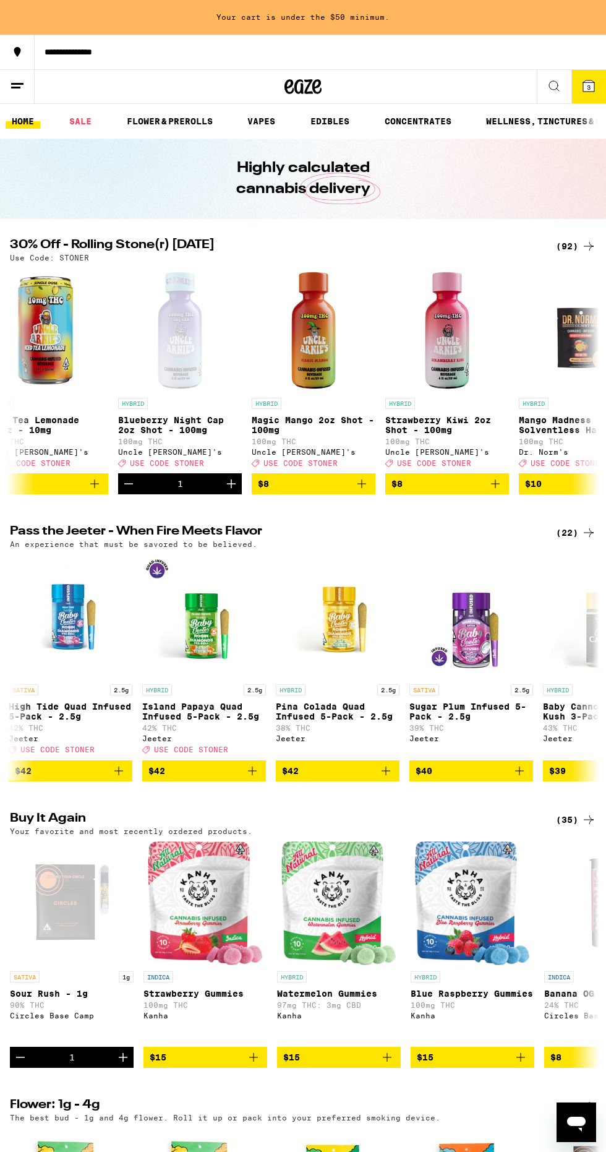
click at [355, 488] on icon "Add to bag" at bounding box center [362, 483] width 15 height 15
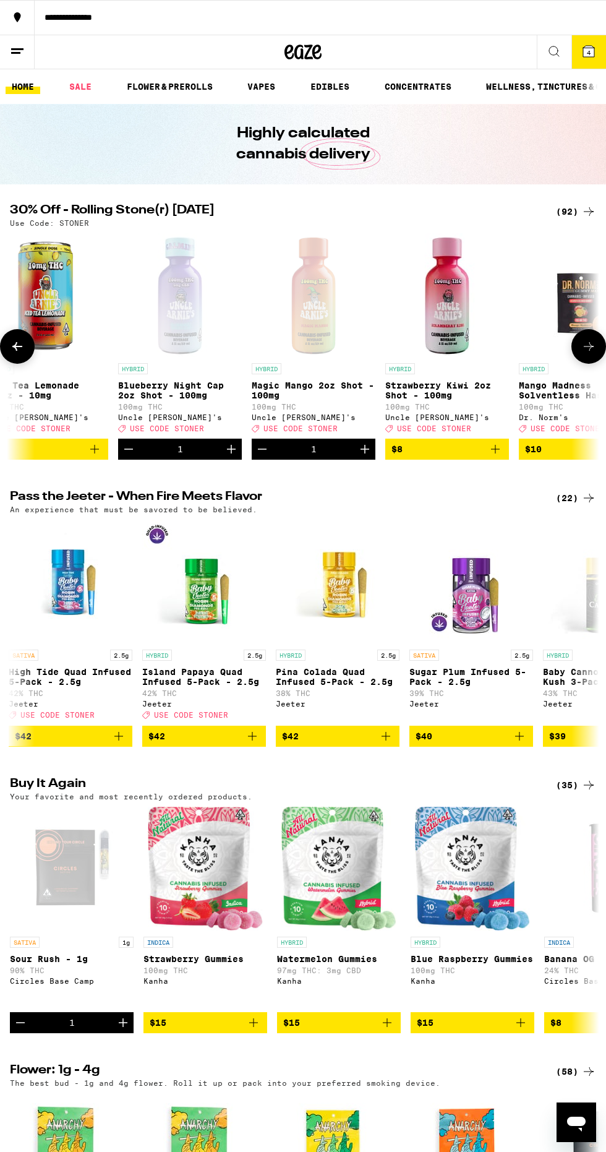
click at [588, 50] on span "4" at bounding box center [589, 52] width 4 height 7
